Goal: Task Accomplishment & Management: Use online tool/utility

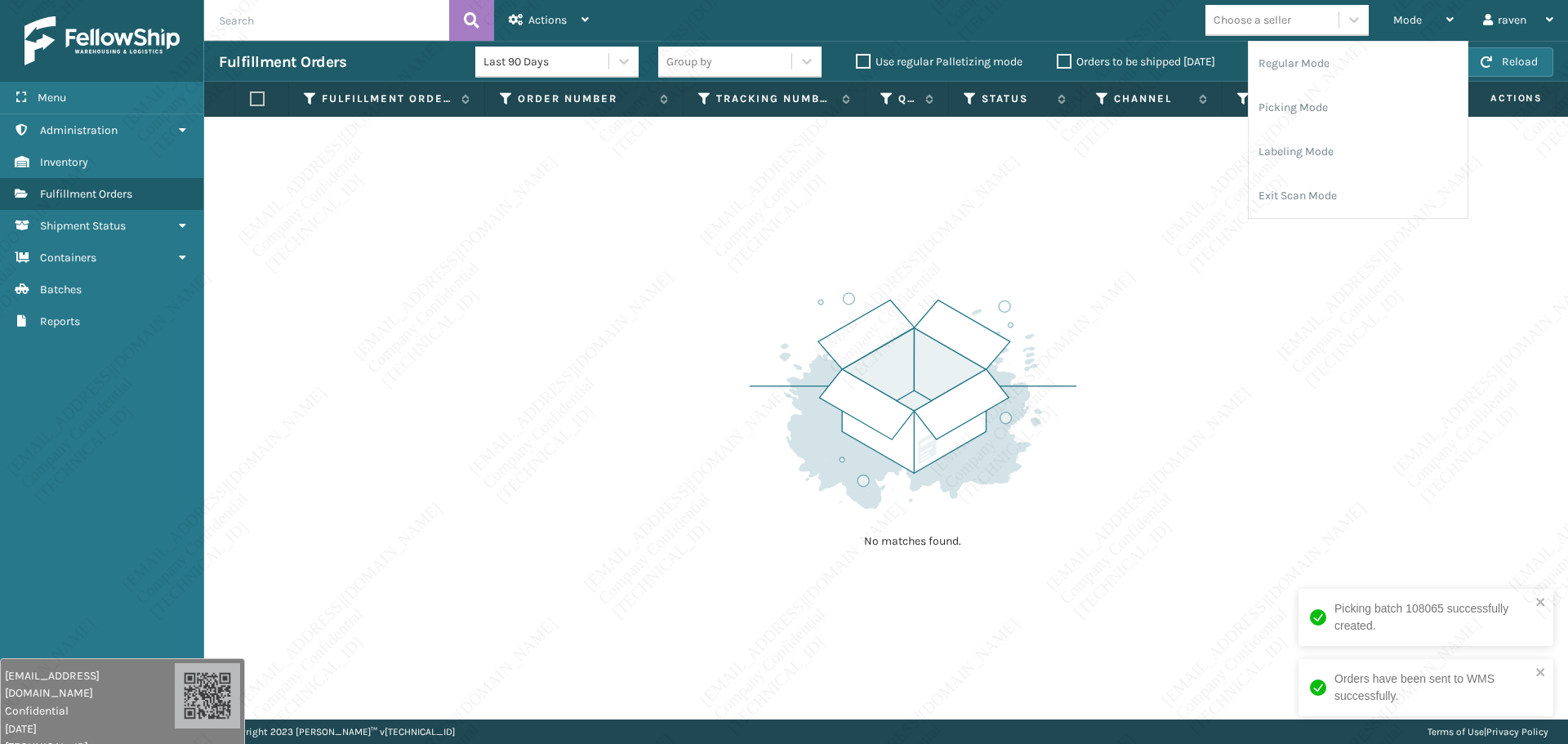
click at [1307, 103] on li "Picking Mode" at bounding box center [1358, 108] width 219 height 44
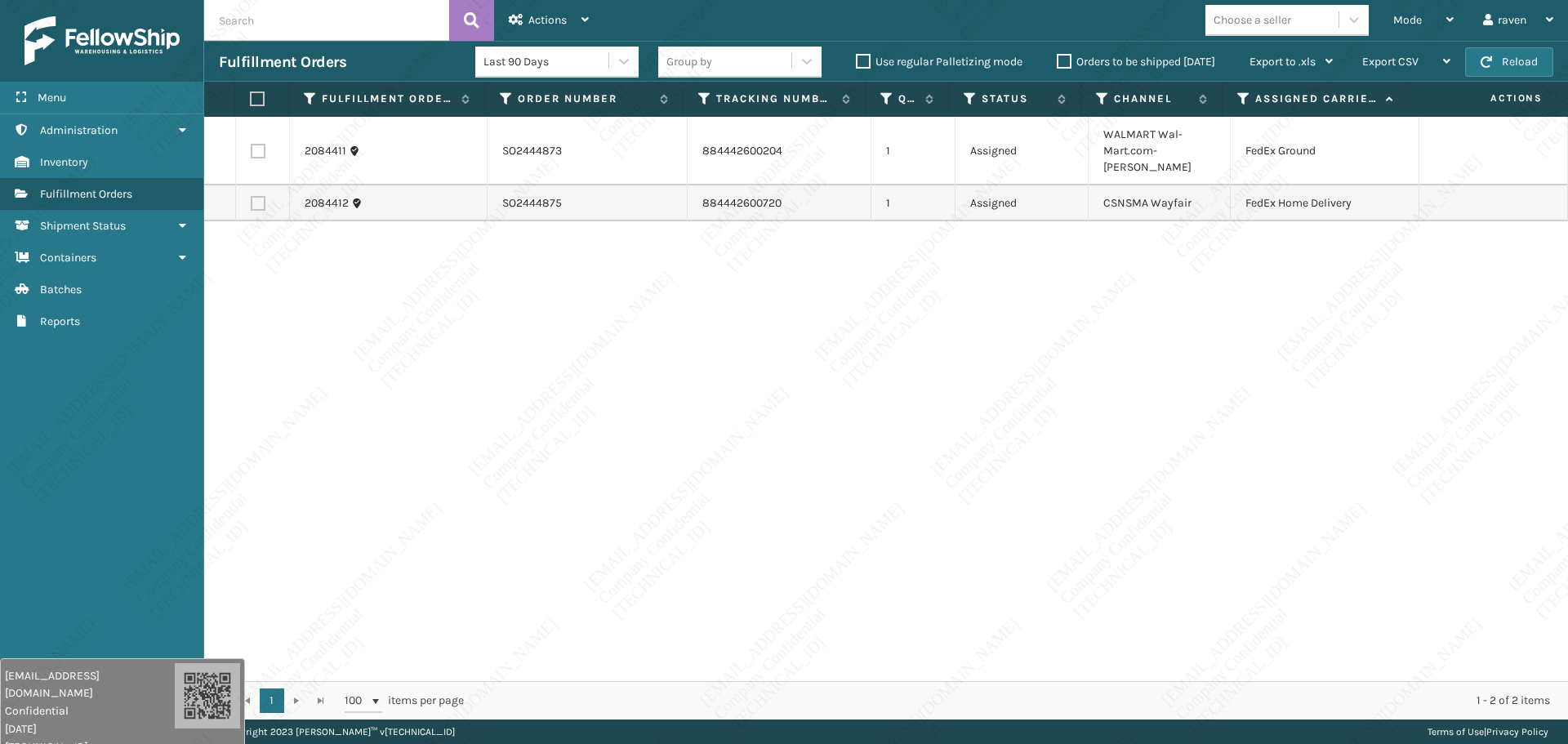
click at [892, 253] on div "2084411 SO2444873 884442600204 1 Assigned WALMART Wal-Mart.com-[PERSON_NAME] Fe…" at bounding box center [886, 399] width 1364 height 564
click at [1431, 31] on div "Mode" at bounding box center [1424, 21] width 61 height 41
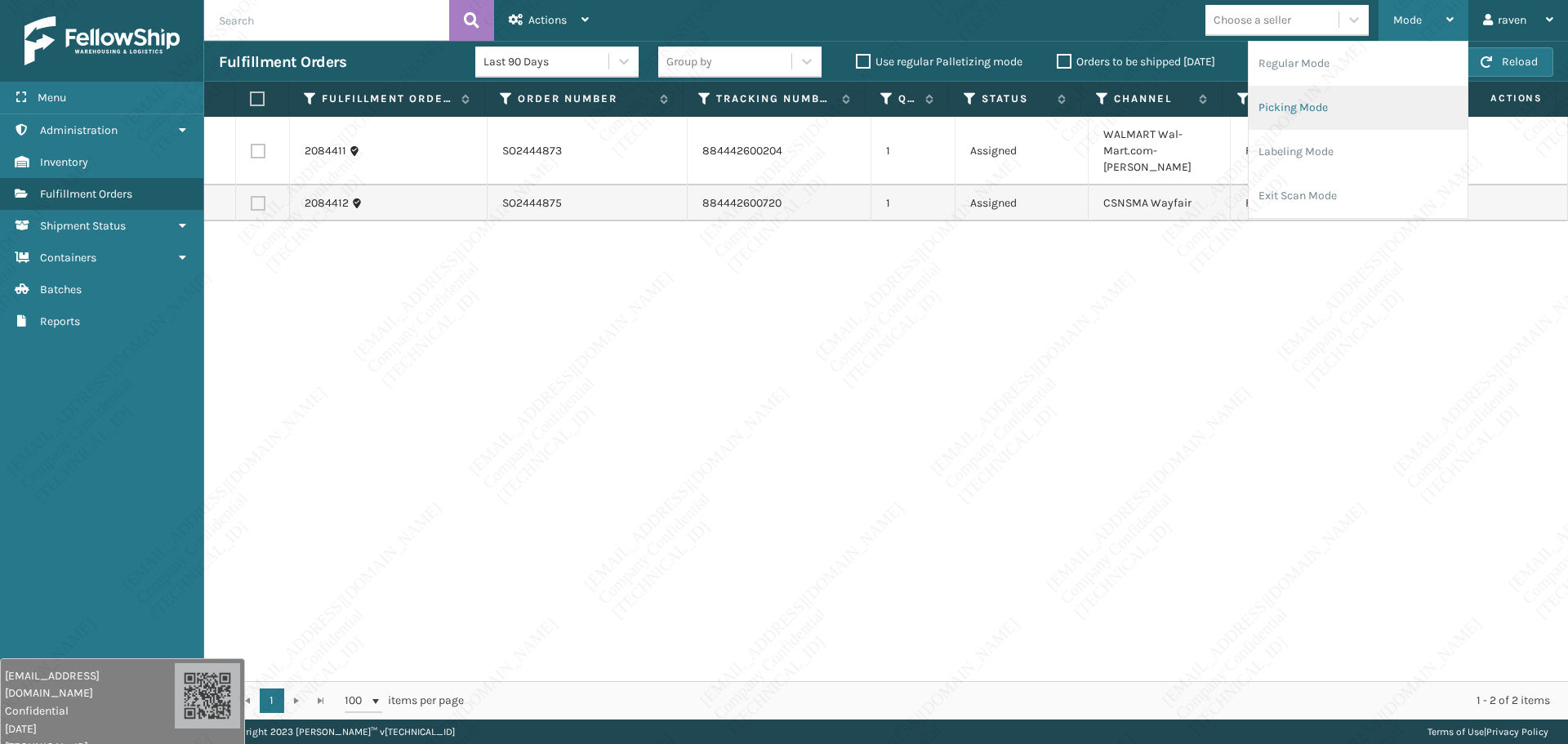
click at [1340, 106] on li "Picking Mode" at bounding box center [1358, 108] width 219 height 44
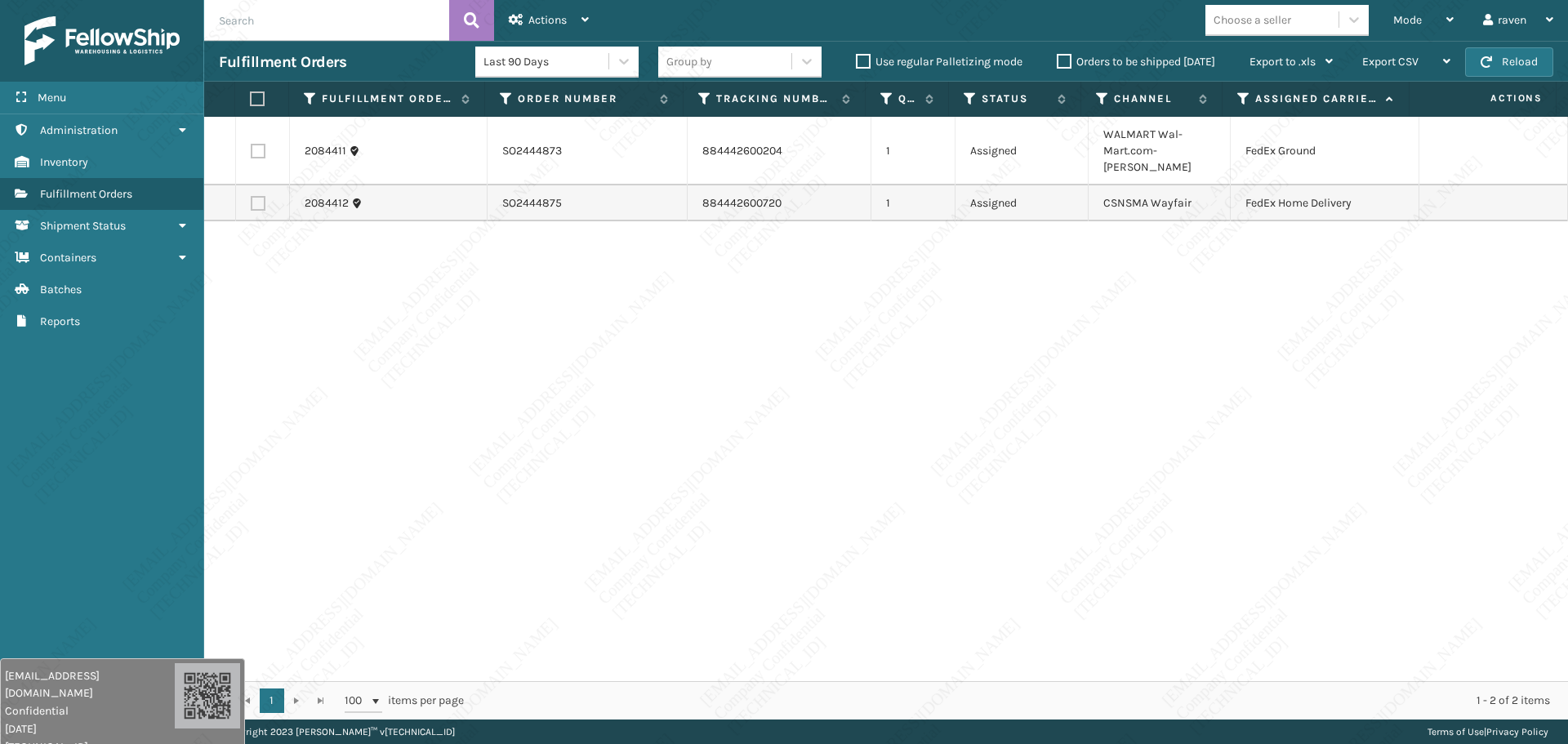
click at [260, 144] on label at bounding box center [258, 152] width 15 height 15
click at [252, 144] on input "checkbox" at bounding box center [251, 149] width 1 height 10
checkbox input "true"
click at [567, 13] on div "Actions" at bounding box center [550, 21] width 81 height 41
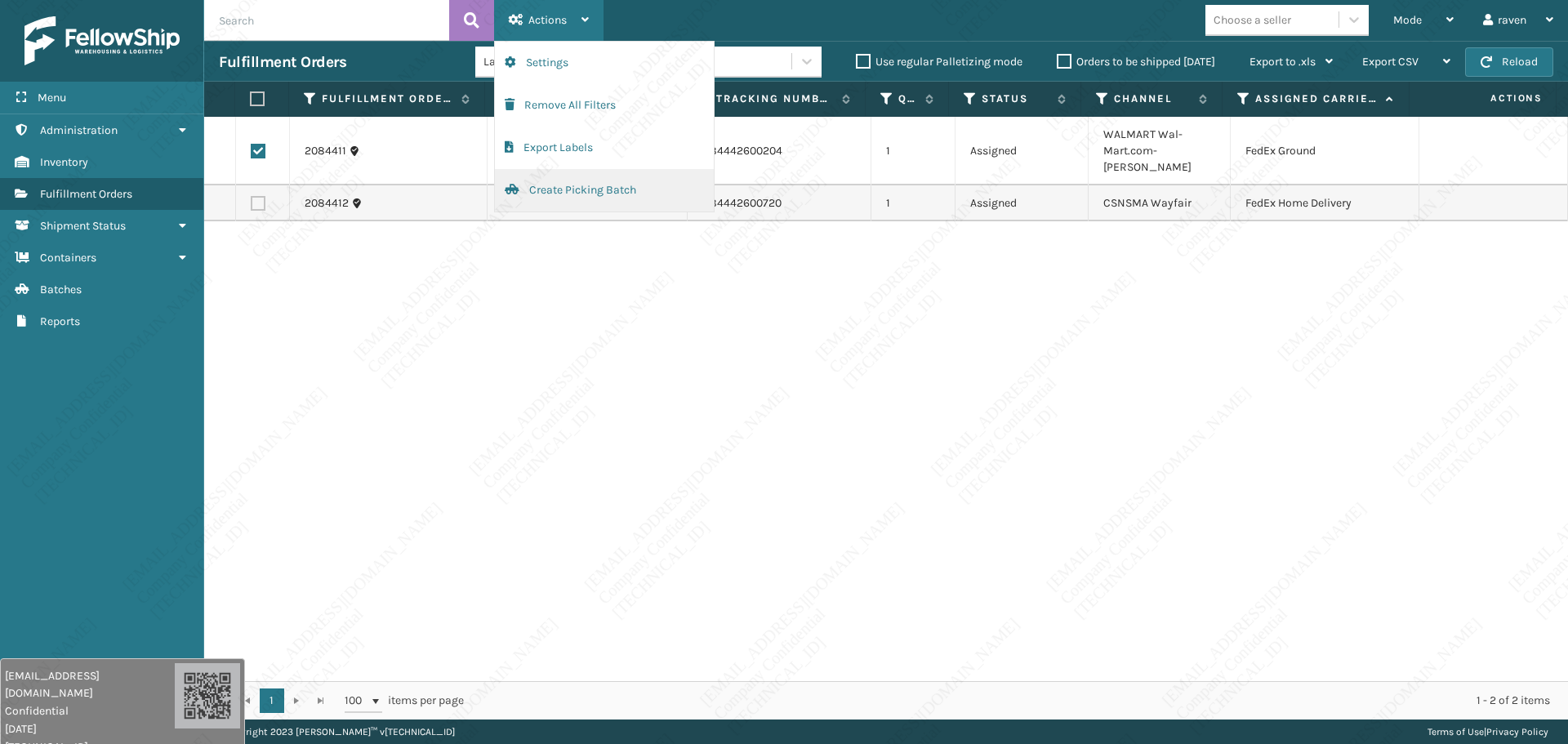
click at [575, 195] on button "Create Picking Batch" at bounding box center [605, 190] width 219 height 42
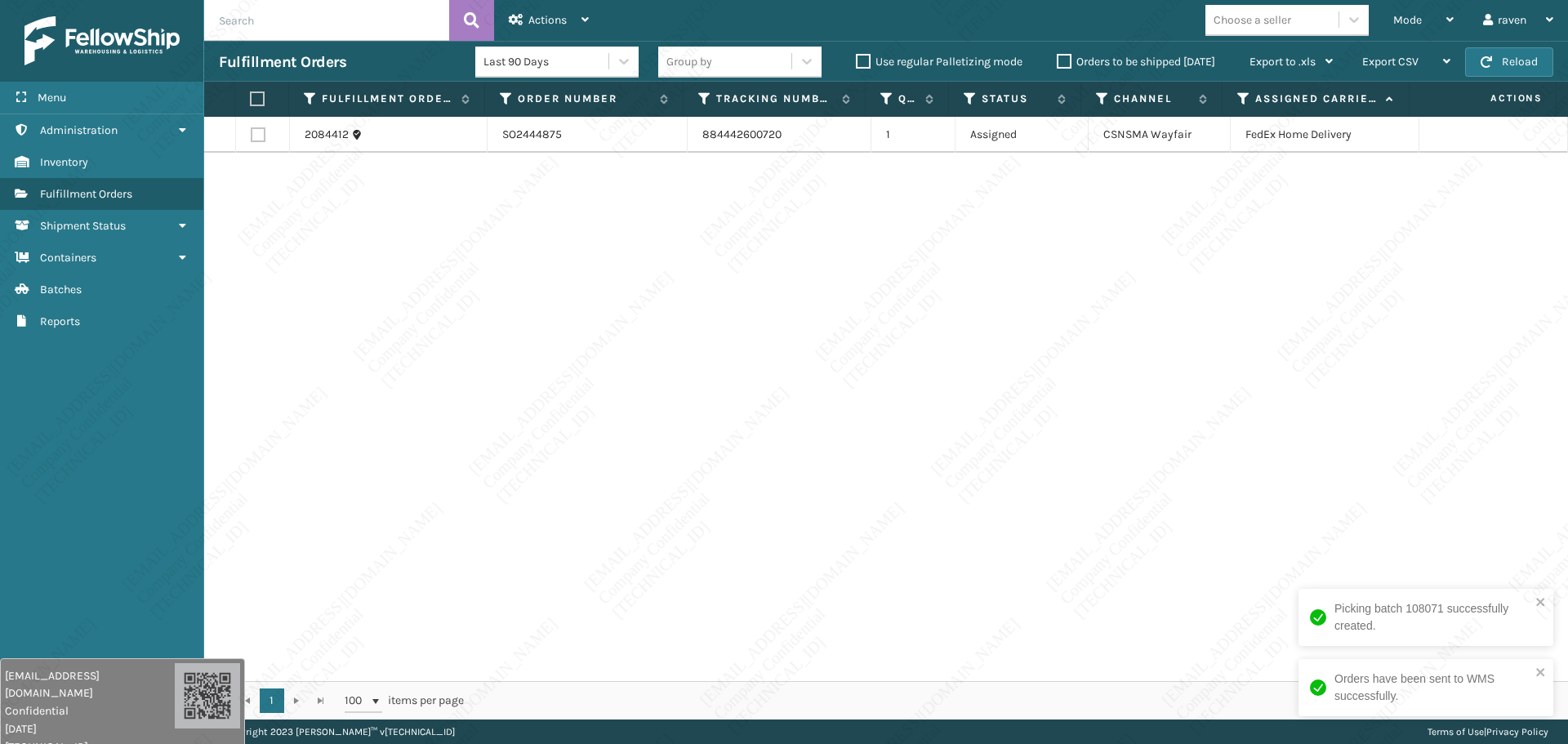
click at [257, 99] on label at bounding box center [257, 99] width 15 height 15
click at [251, 99] on input "checkbox" at bounding box center [250, 98] width 1 height 10
checkbox input "true"
click at [544, 13] on span "Actions" at bounding box center [548, 20] width 38 height 14
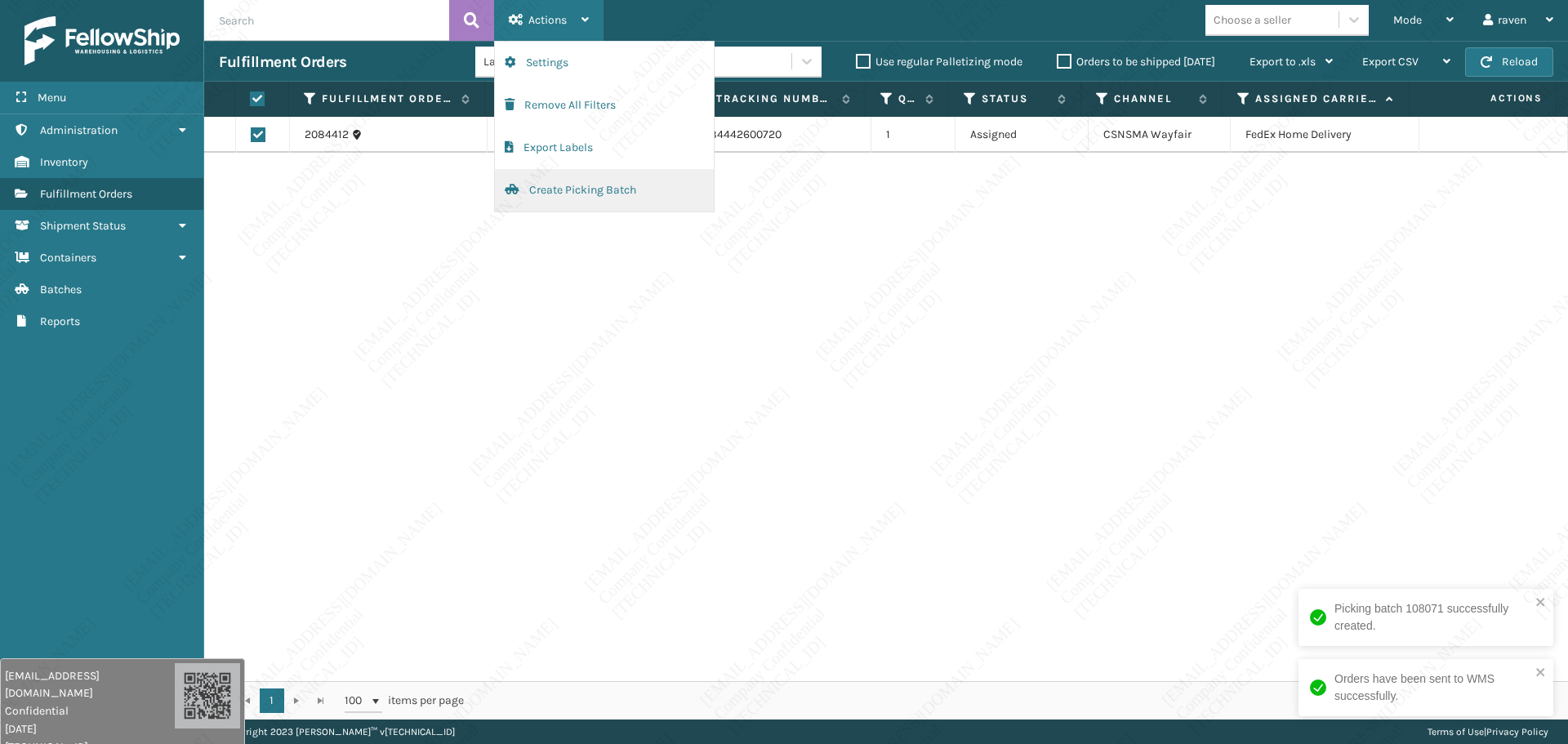
click at [568, 193] on button "Create Picking Batch" at bounding box center [605, 190] width 219 height 42
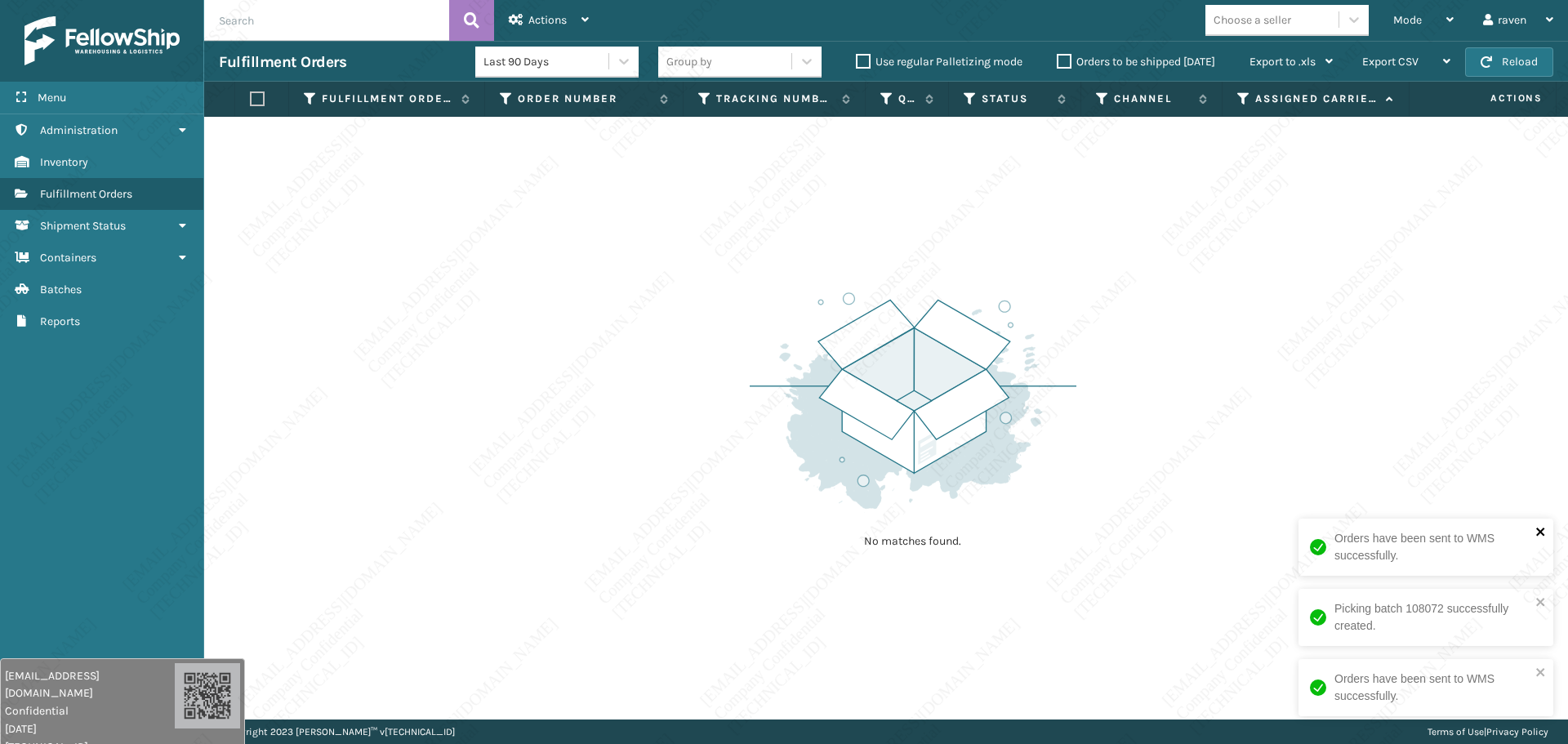
click at [1541, 535] on icon "close" at bounding box center [1541, 532] width 11 height 13
click at [593, 182] on div "No matches found." at bounding box center [886, 418] width 1364 height 603
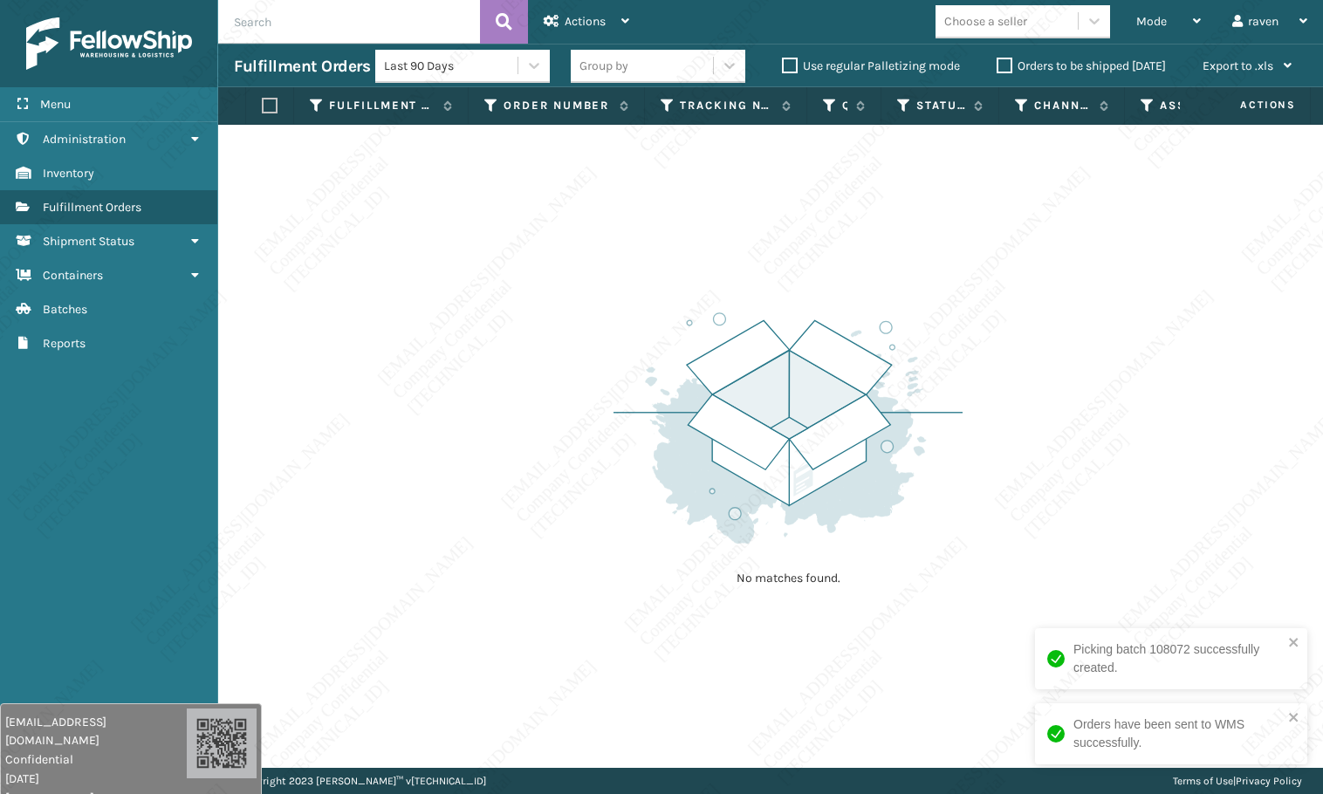
click at [750, 255] on div "No matches found." at bounding box center [770, 446] width 1105 height 643
click at [699, 544] on img at bounding box center [787, 428] width 349 height 242
click at [1188, 225] on div "No matches found." at bounding box center [770, 446] width 1105 height 643
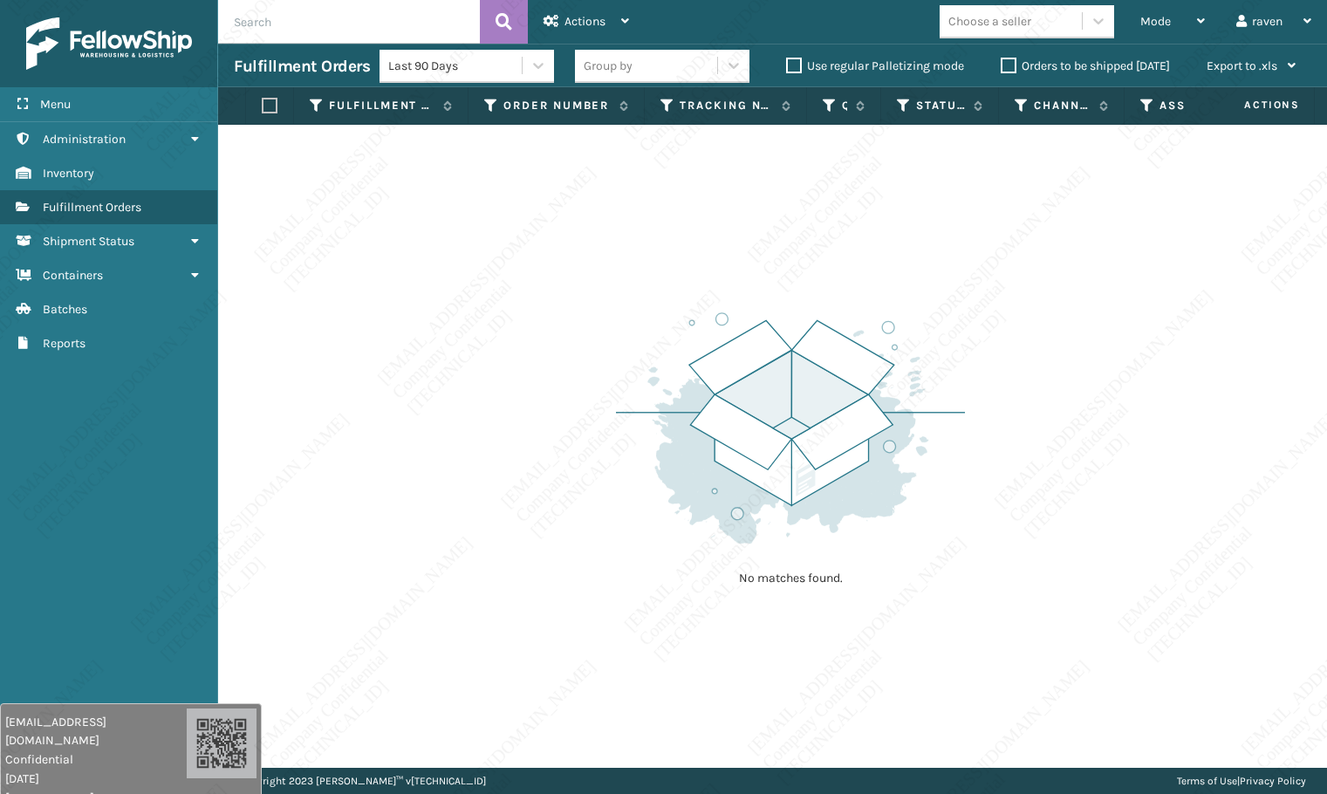
click at [1169, 243] on div "No matches found." at bounding box center [772, 446] width 1109 height 643
click at [1162, 22] on span "Mode" at bounding box center [1155, 21] width 31 height 15
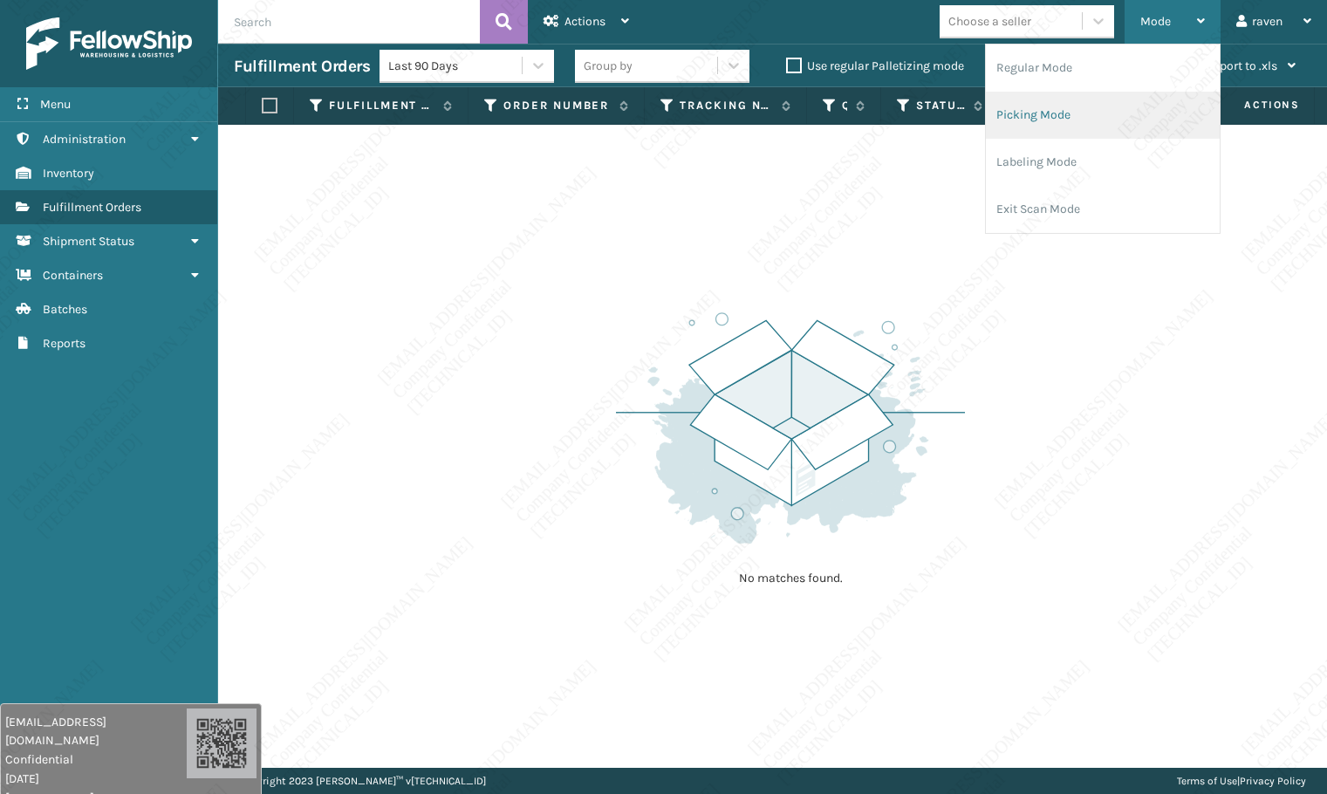
click at [1136, 125] on li "Picking Mode" at bounding box center [1103, 115] width 234 height 47
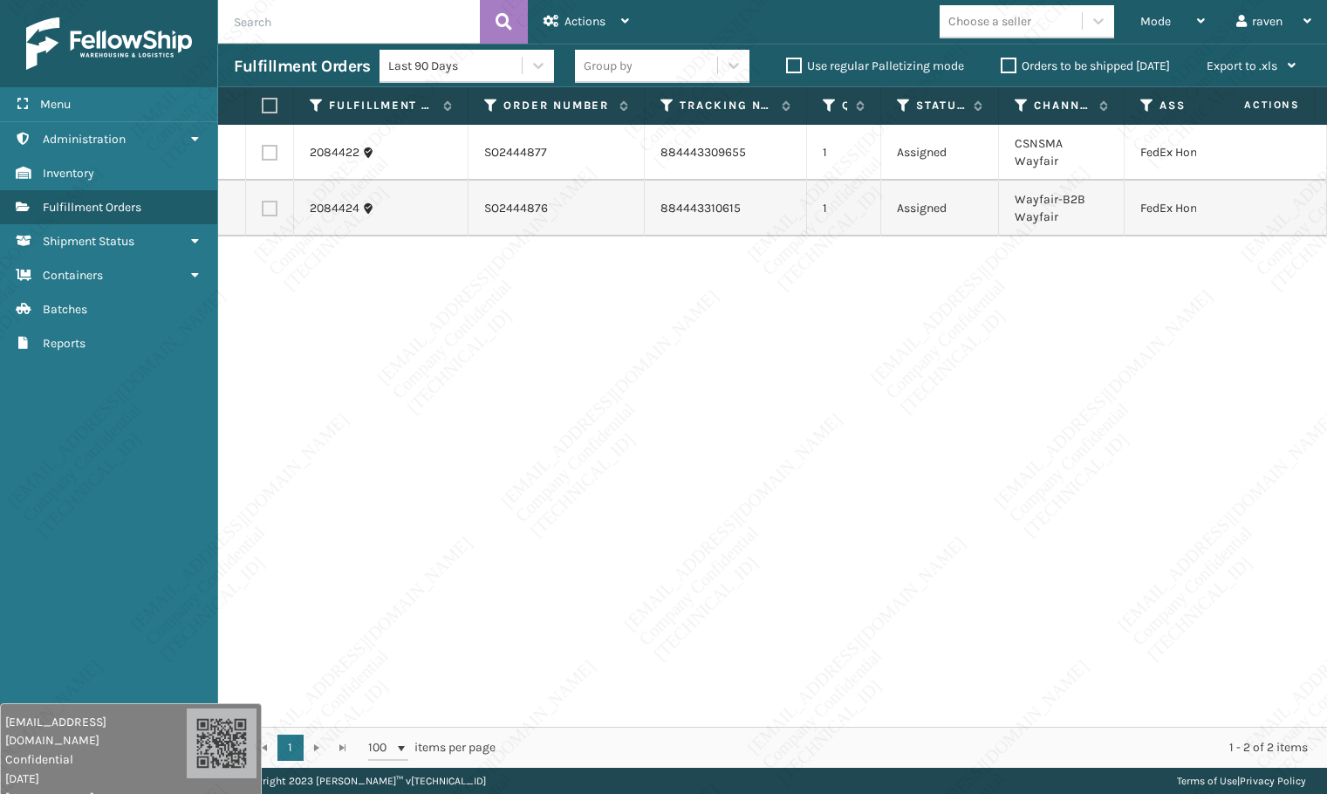
drag, startPoint x: 1149, startPoint y: 712, endPoint x: 1253, endPoint y: 723, distance: 104.5
click at [1253, 723] on div "2084422 SO2444877 884443309655 1 Assigned CSNSMA Wayfair FedEx Home Delivery 20…" at bounding box center [772, 426] width 1109 height 602
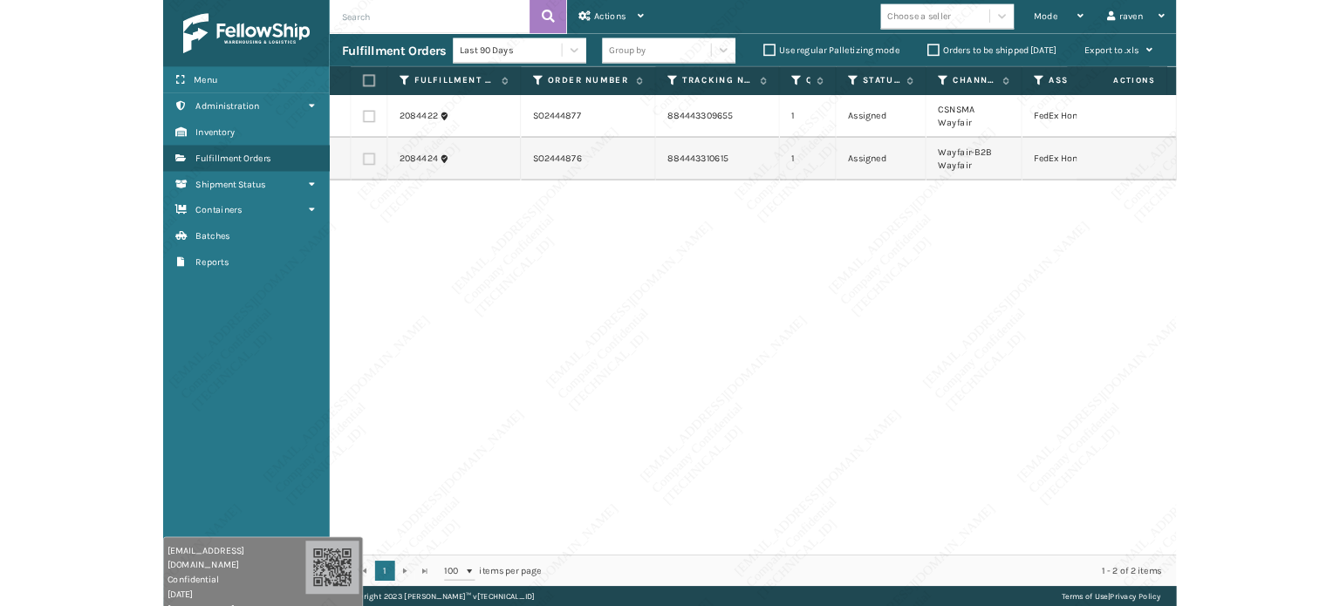
scroll to position [0, 107]
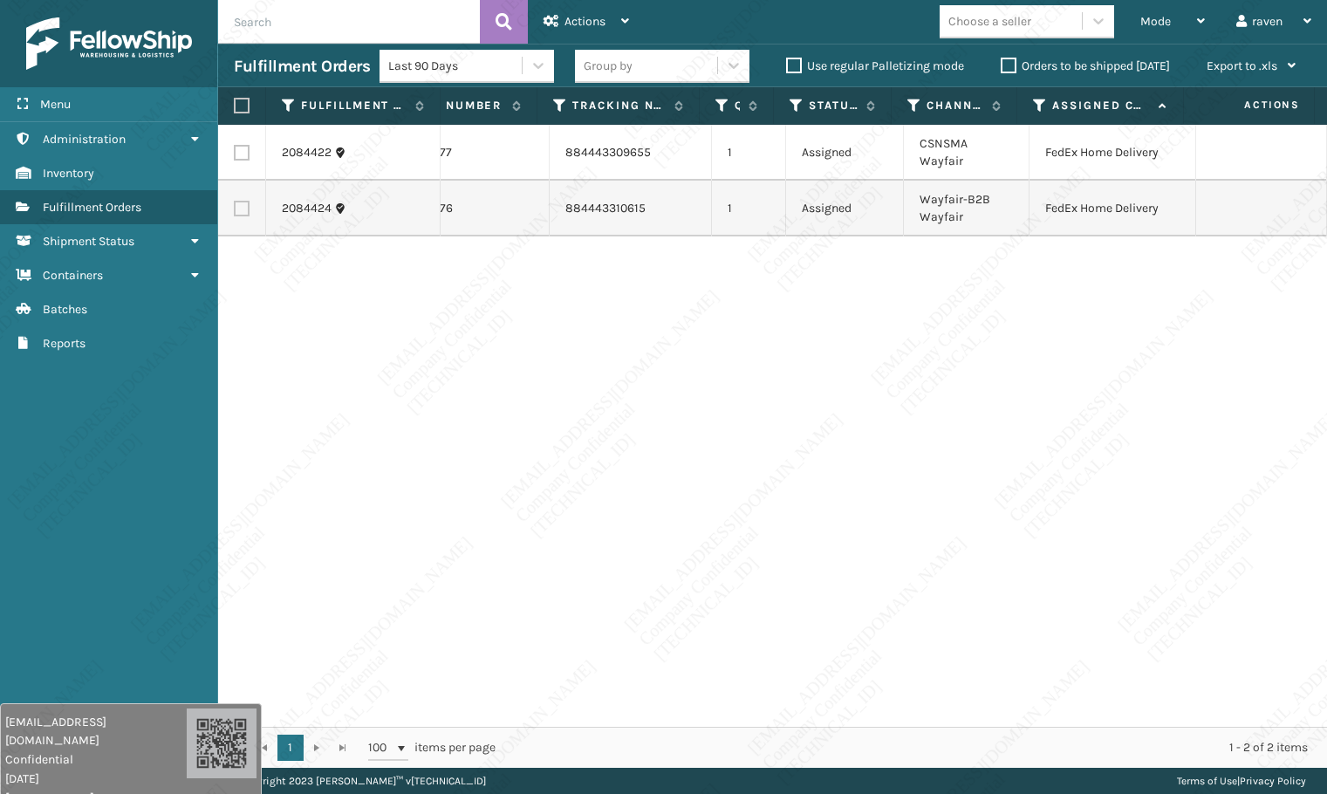
click at [236, 99] on label at bounding box center [239, 106] width 10 height 16
click at [235, 100] on input "checkbox" at bounding box center [234, 105] width 1 height 11
checkbox input "true"
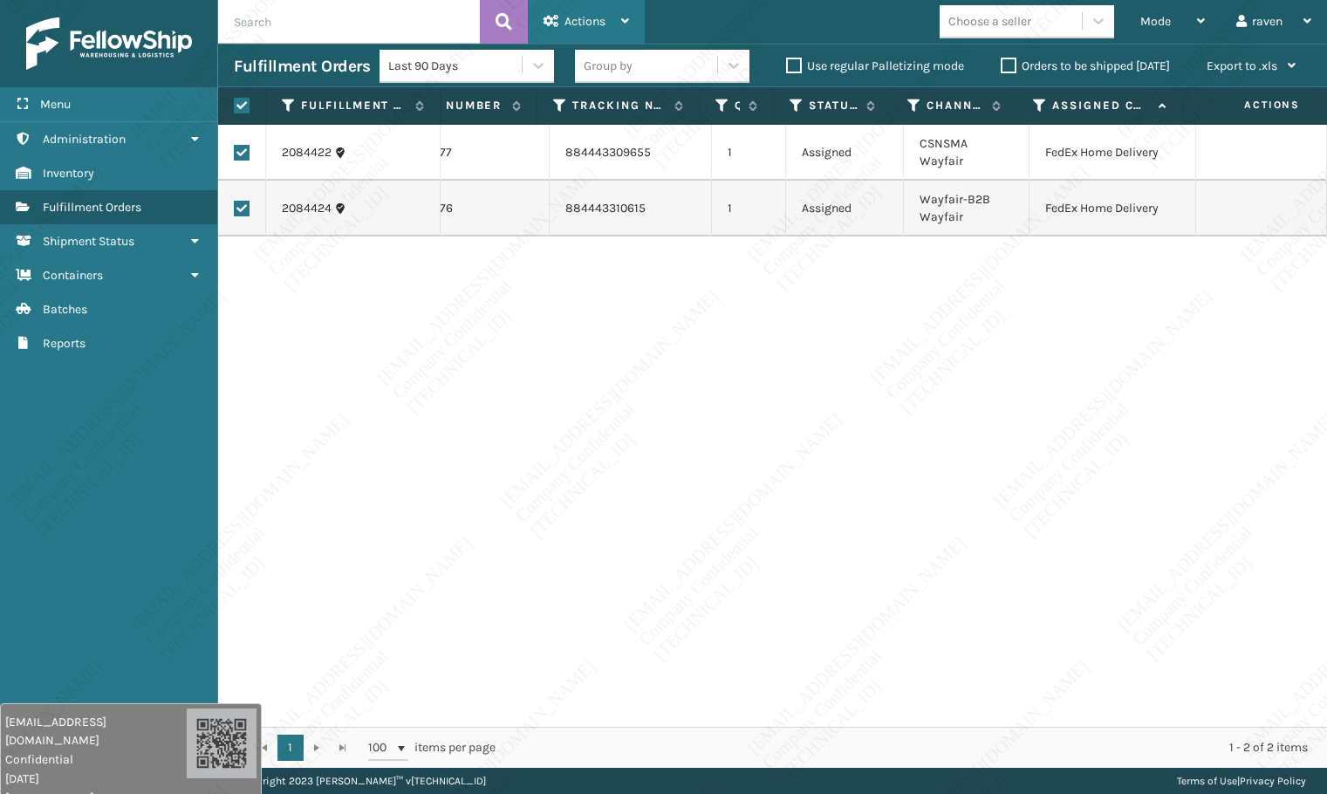
click at [576, 15] on span "Actions" at bounding box center [585, 21] width 41 height 15
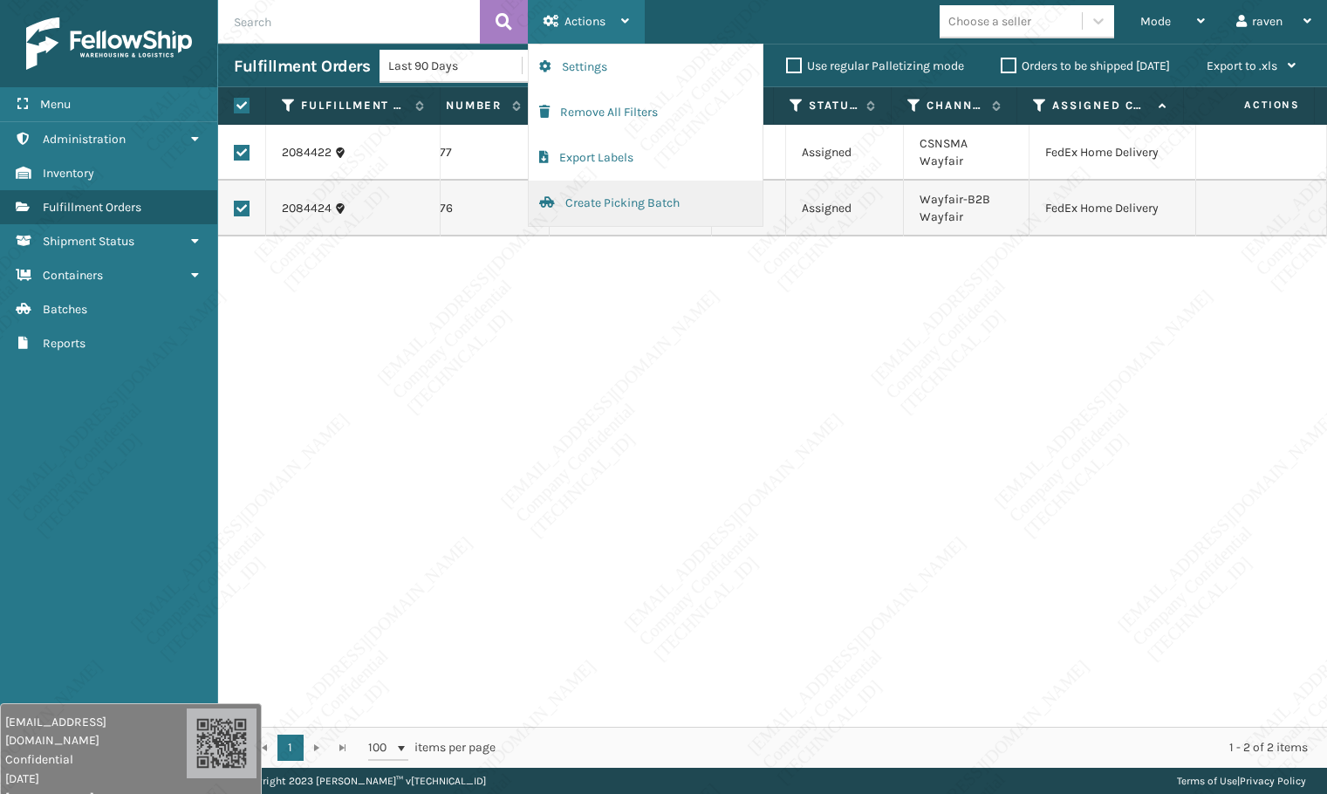
click at [610, 212] on button "Create Picking Batch" at bounding box center [646, 203] width 234 height 45
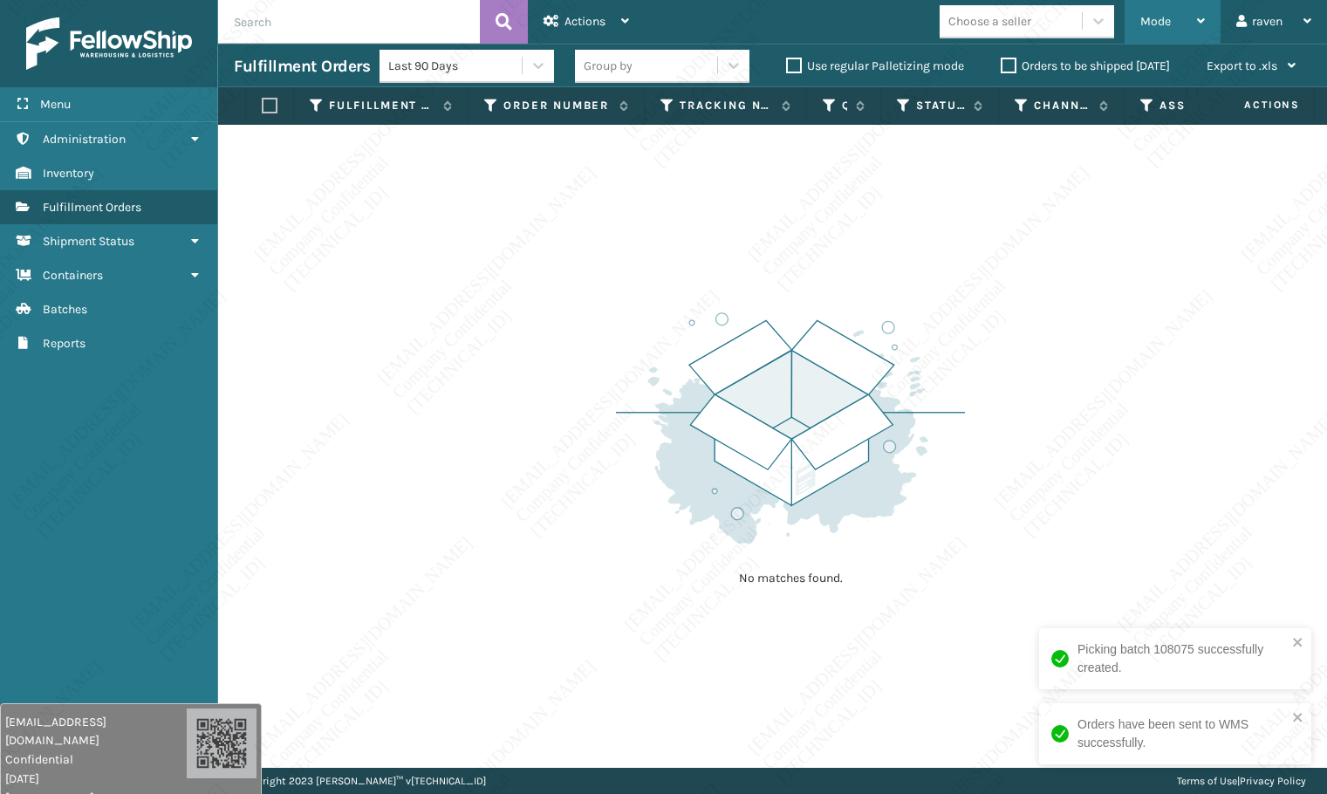
click at [1136, 34] on div "Mode Regular Mode Picking Mode Labeling Mode Exit Scan Mode" at bounding box center [1173, 22] width 96 height 44
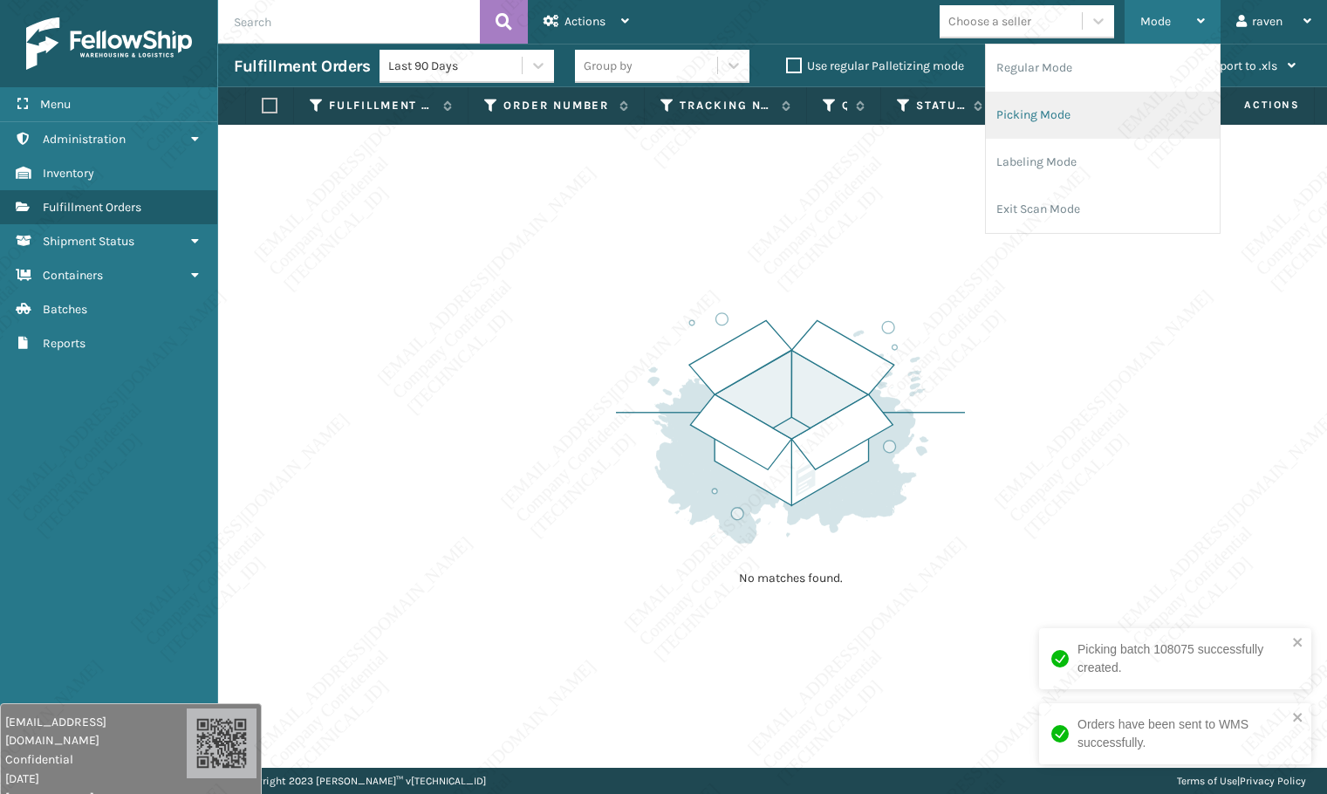
click at [1076, 119] on li "Picking Mode" at bounding box center [1103, 115] width 234 height 47
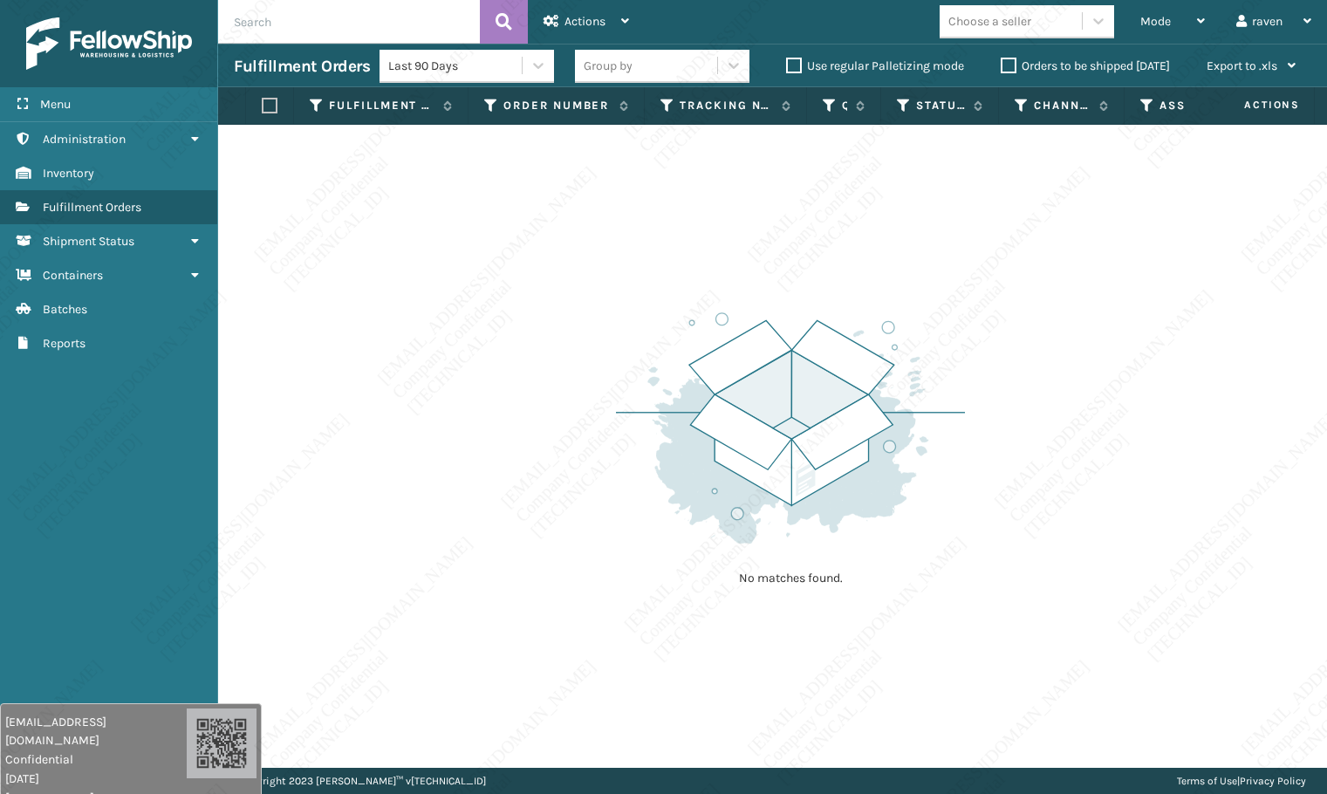
click at [665, 459] on img at bounding box center [790, 428] width 349 height 242
click at [667, 475] on img at bounding box center [790, 428] width 349 height 242
click at [672, 483] on img at bounding box center [790, 428] width 349 height 242
click at [661, 507] on img at bounding box center [790, 428] width 349 height 242
click at [656, 510] on img at bounding box center [790, 428] width 349 height 242
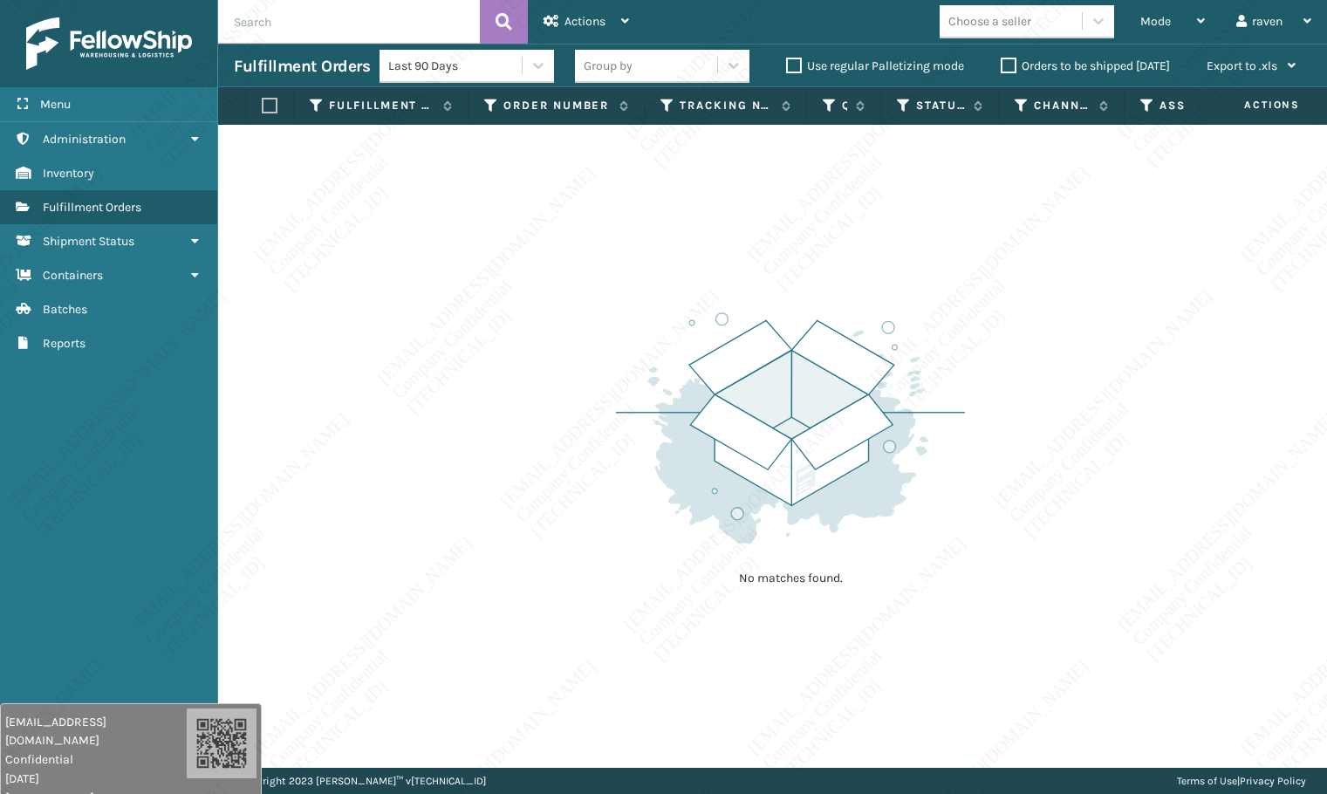
click at [614, 525] on div "No matches found." at bounding box center [772, 446] width 1109 height 643
click at [609, 529] on div "No matches found." at bounding box center [772, 446] width 1109 height 643
click at [574, 499] on div "No matches found." at bounding box center [772, 446] width 1109 height 643
click at [579, 504] on div "No matches found." at bounding box center [772, 446] width 1109 height 643
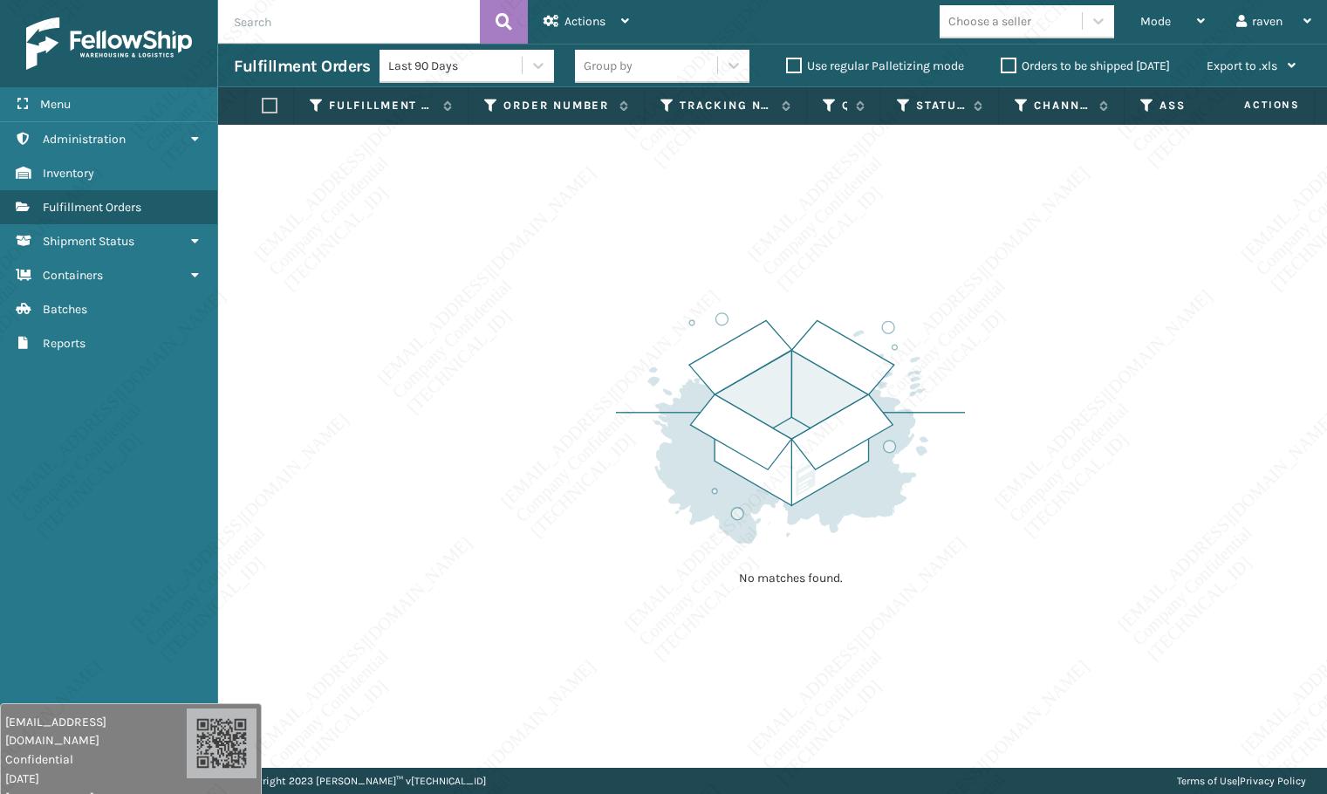
click at [578, 504] on div "No matches found." at bounding box center [772, 446] width 1109 height 643
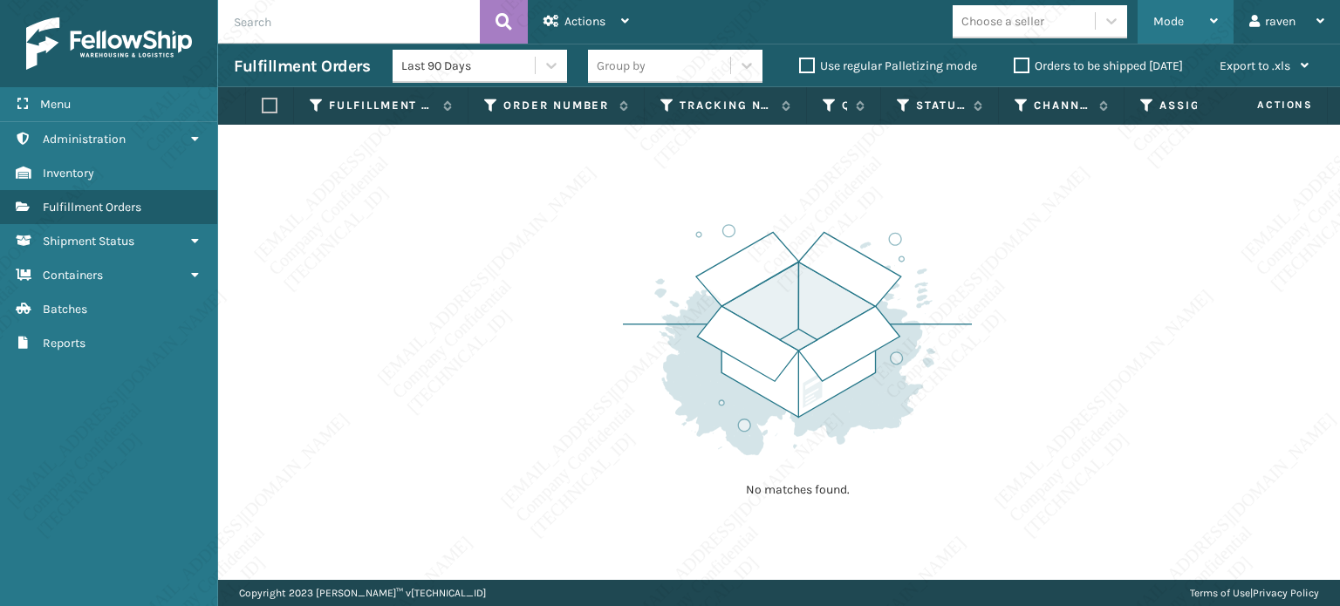
click at [1180, 28] on span "Mode" at bounding box center [1169, 21] width 31 height 15
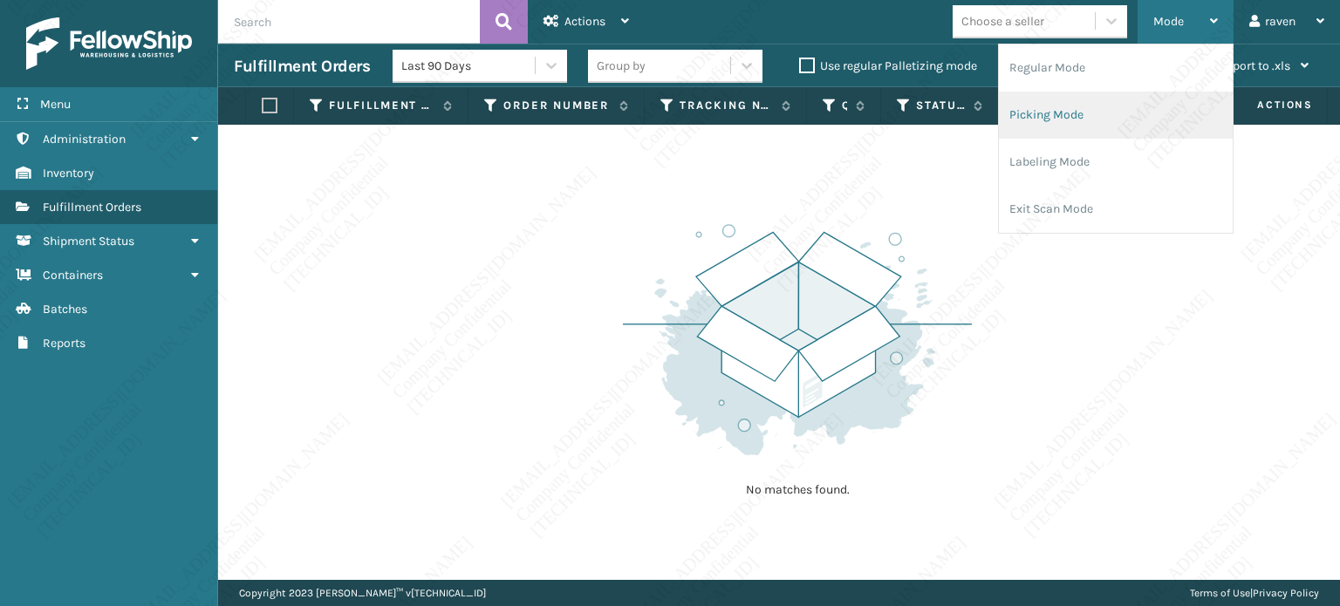
click at [1139, 136] on li "Picking Mode" at bounding box center [1116, 115] width 234 height 47
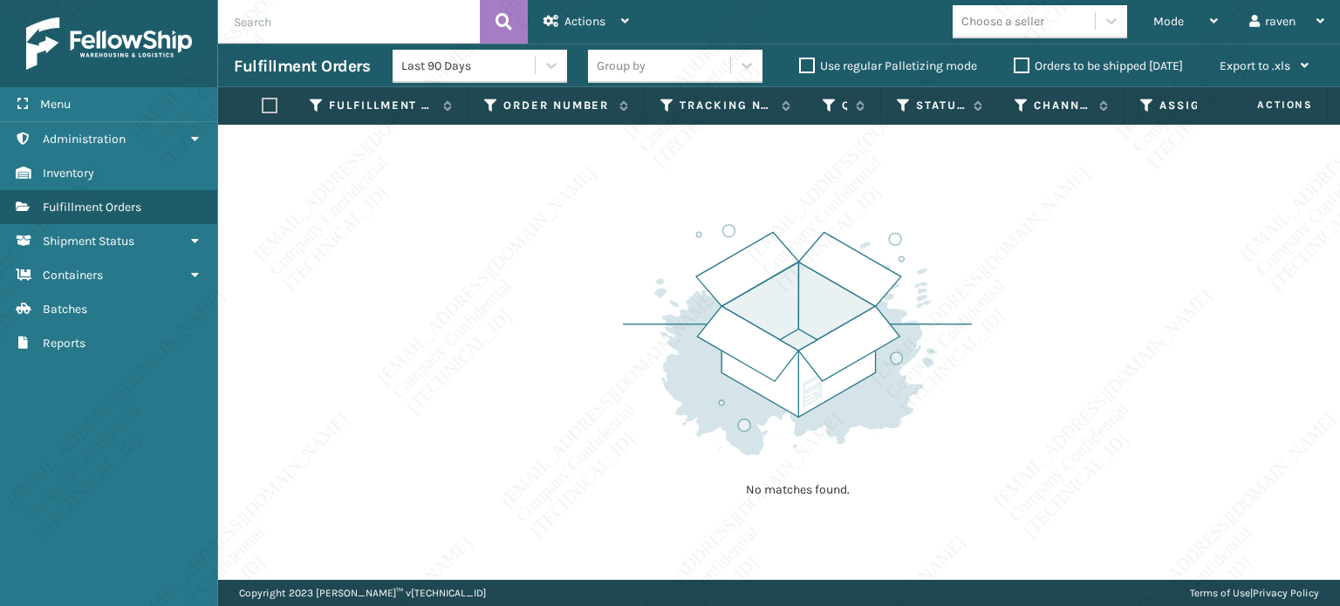
click at [1139, 137] on td "No matches found." at bounding box center [820, 135] width 1204 height 21
click at [1138, 111] on th "Assigned Carrier Service" at bounding box center [1208, 106] width 167 height 38
click at [1153, 106] on icon at bounding box center [1147, 106] width 14 height 16
click at [1149, 103] on icon at bounding box center [1147, 106] width 14 height 16
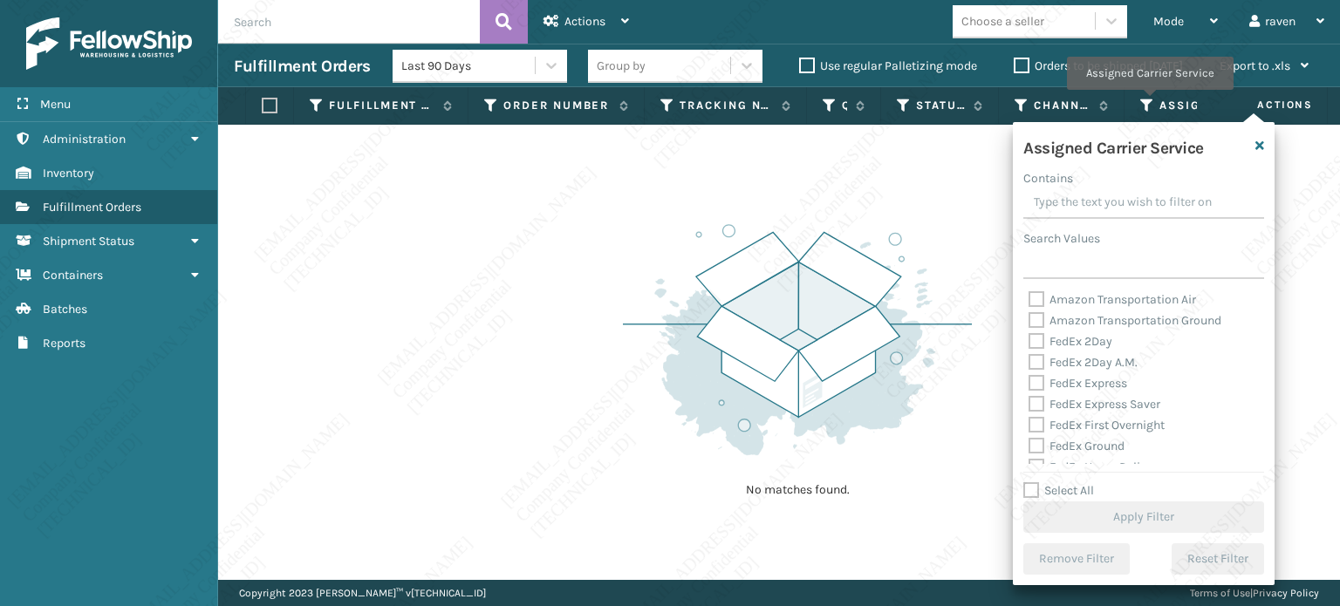
click at [1149, 102] on icon at bounding box center [1147, 106] width 14 height 16
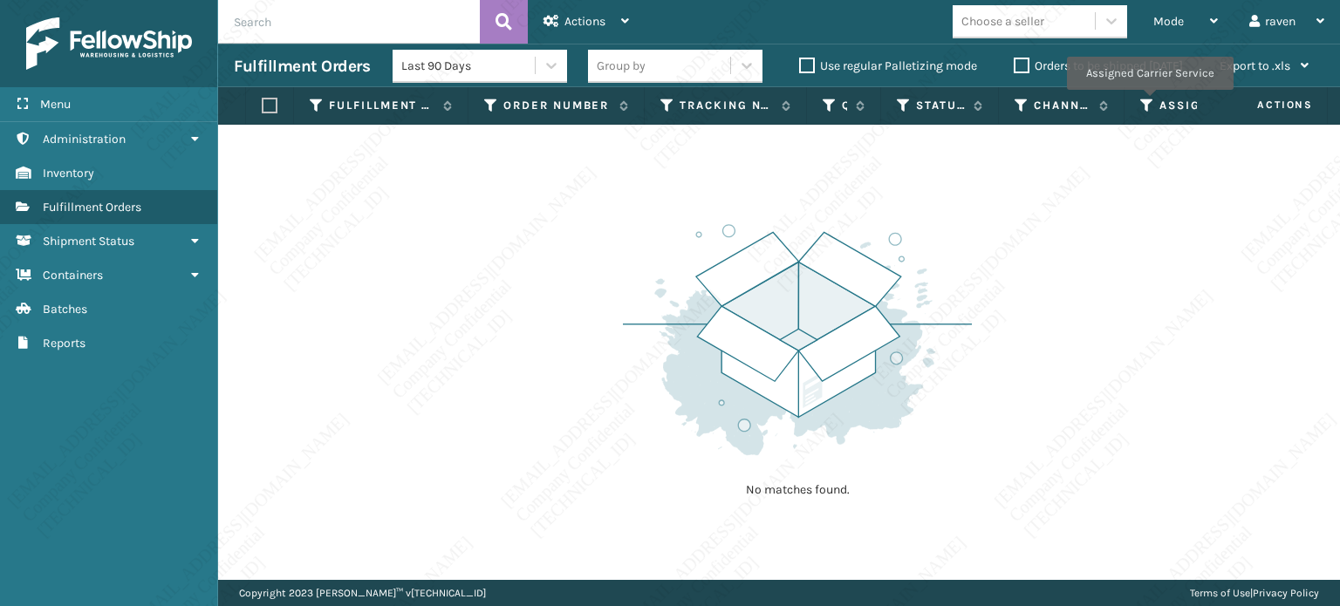
click at [1149, 102] on icon at bounding box center [1147, 106] width 14 height 16
click at [1150, 104] on icon at bounding box center [1147, 106] width 14 height 16
click at [731, 479] on div "No matches found." at bounding box center [797, 359] width 349 height 322
click at [196, 369] on div "Menu Containers Administration Containers Inventory Containers Fulfillment Orde…" at bounding box center [109, 303] width 218 height 606
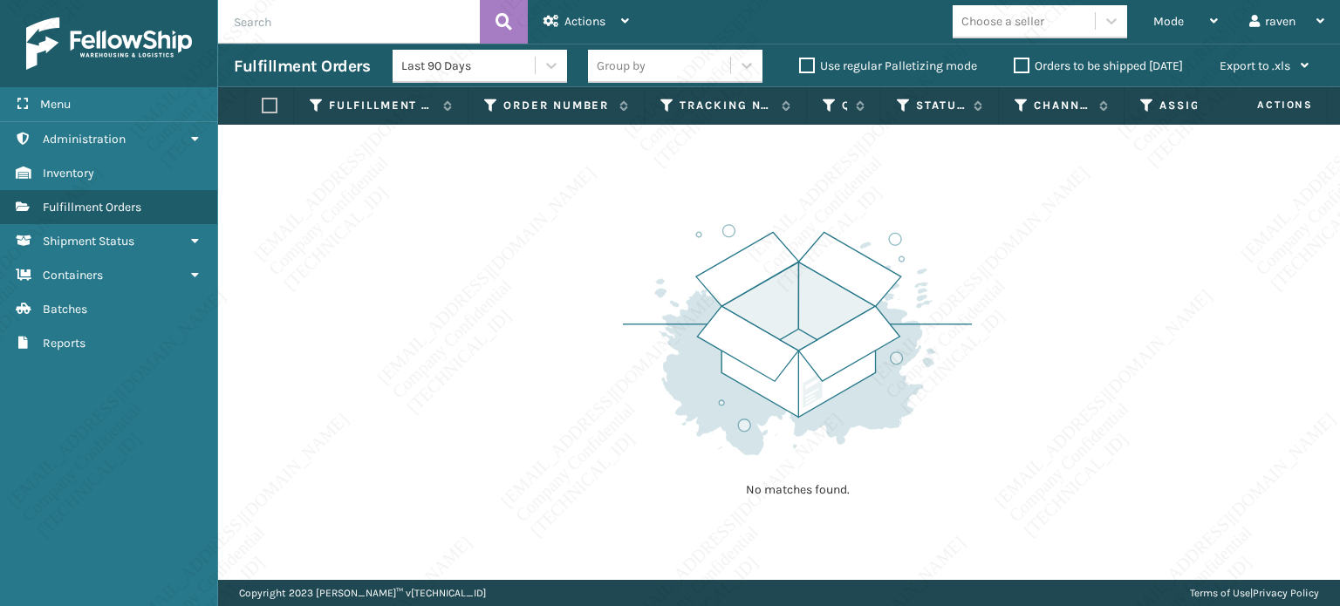
click at [241, 367] on div "No matches found." at bounding box center [779, 352] width 1122 height 455
click at [274, 358] on div "No matches found." at bounding box center [779, 352] width 1122 height 455
drag, startPoint x: 168, startPoint y: 340, endPoint x: 175, endPoint y: 348, distance: 10.5
click at [168, 340] on link "Containers Reports" at bounding box center [108, 343] width 217 height 34
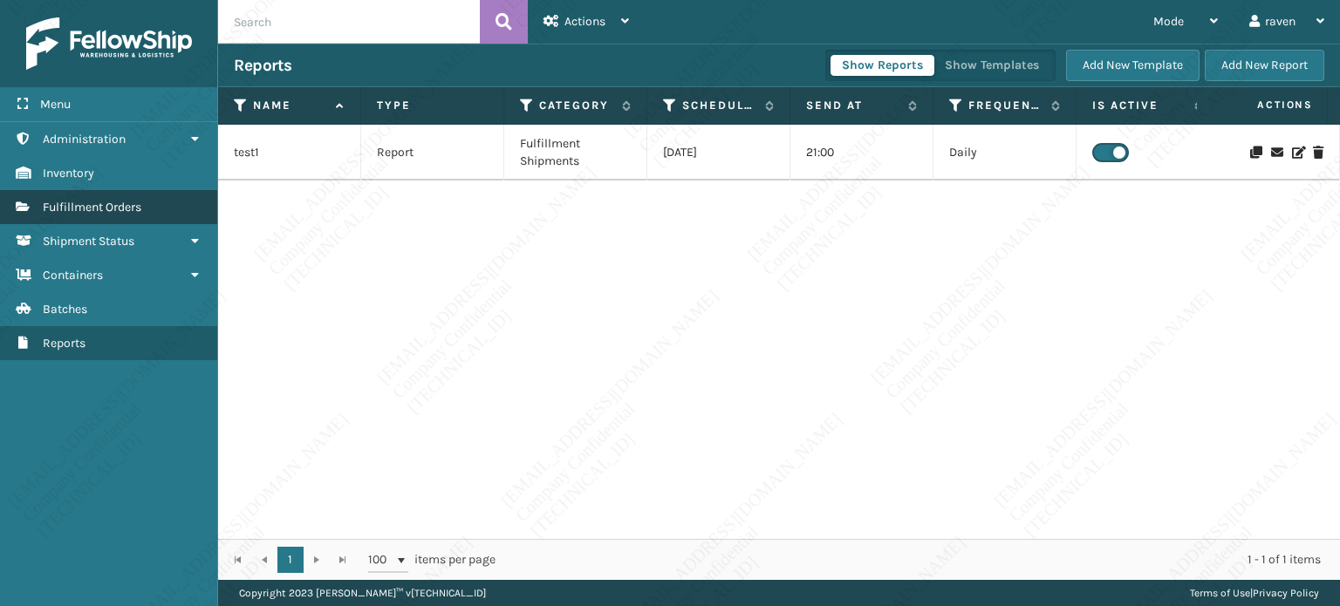
click at [136, 204] on span "Fulfillment Orders" at bounding box center [92, 207] width 99 height 15
